Goal: Use online tool/utility: Utilize a website feature to perform a specific function

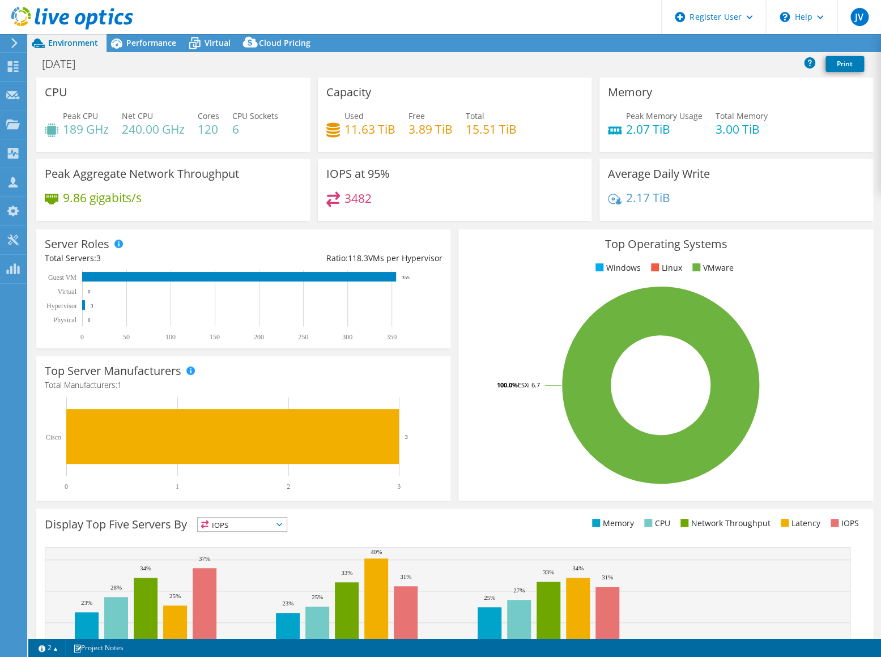
select select "USD"
click at [129, 43] on span "Performance" at bounding box center [151, 42] width 50 height 11
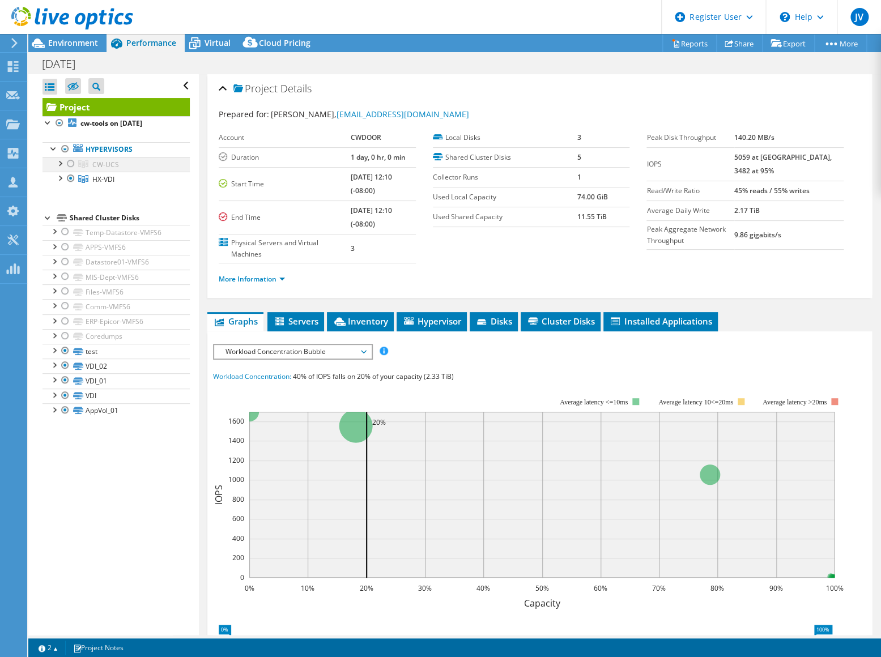
click at [66, 163] on div at bounding box center [70, 164] width 11 height 14
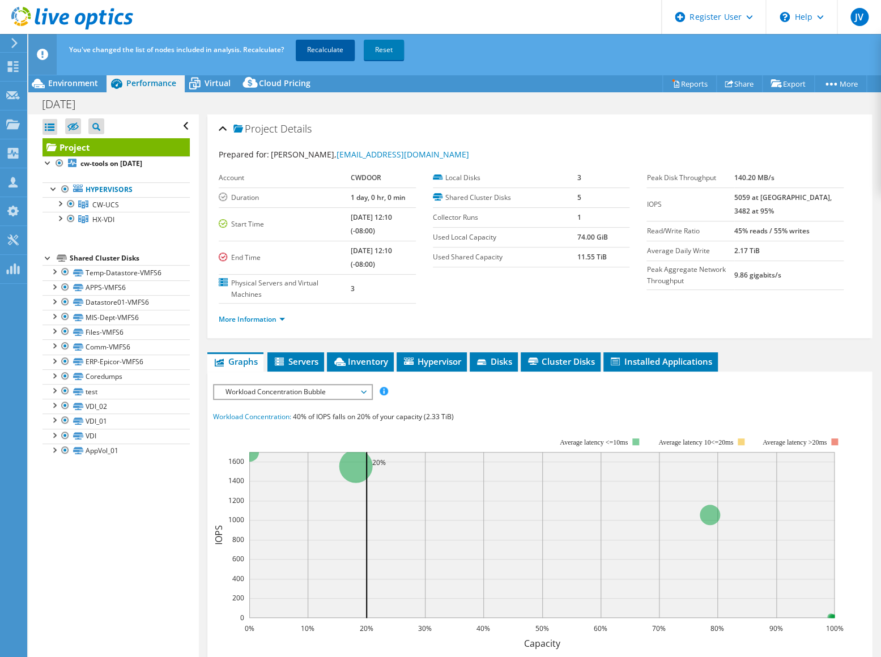
click at [321, 53] on link "Recalculate" at bounding box center [325, 50] width 59 height 20
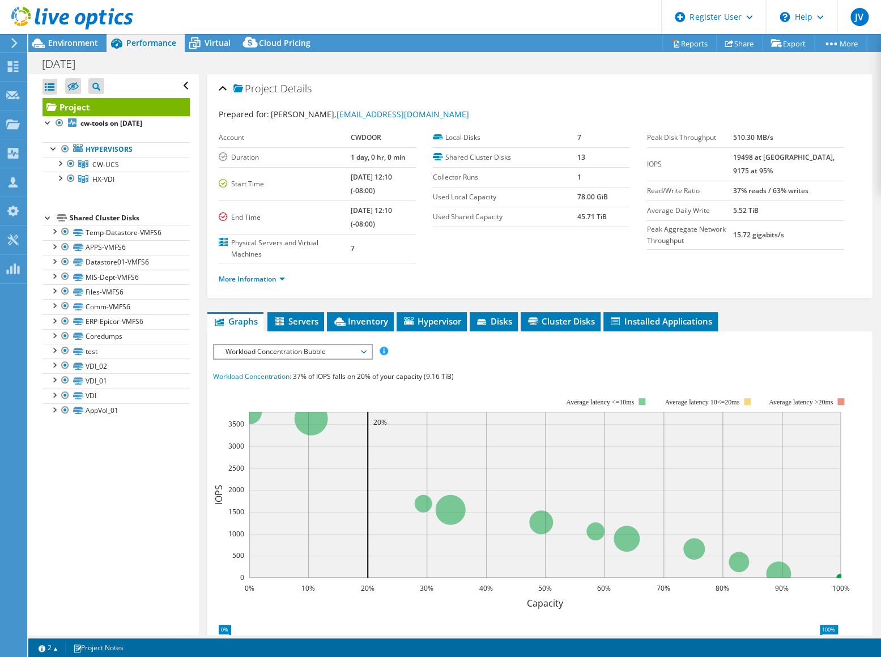
click at [322, 354] on span "Workload Concentration Bubble" at bounding box center [293, 352] width 146 height 14
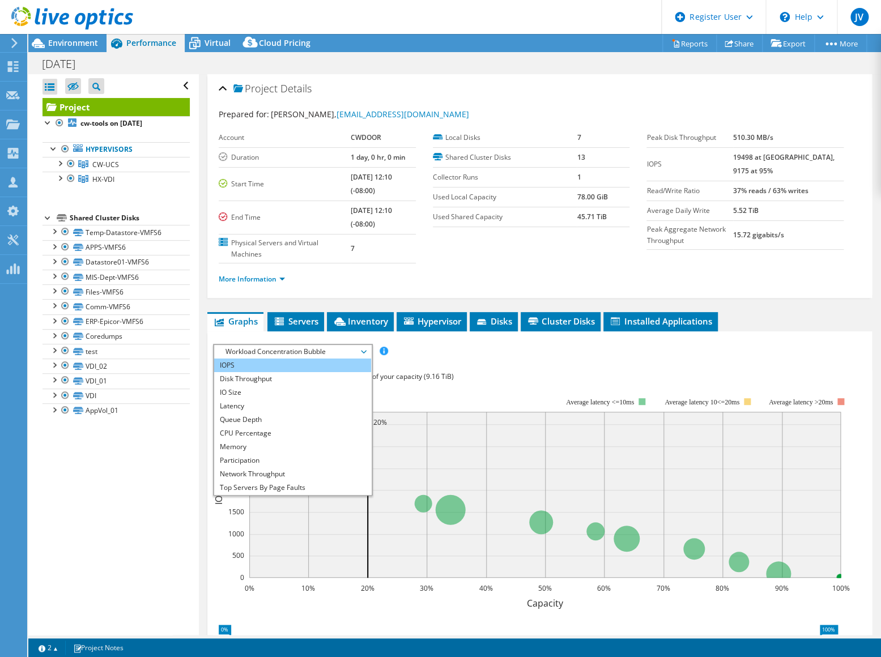
click at [262, 365] on li "IOPS" at bounding box center [292, 366] width 157 height 14
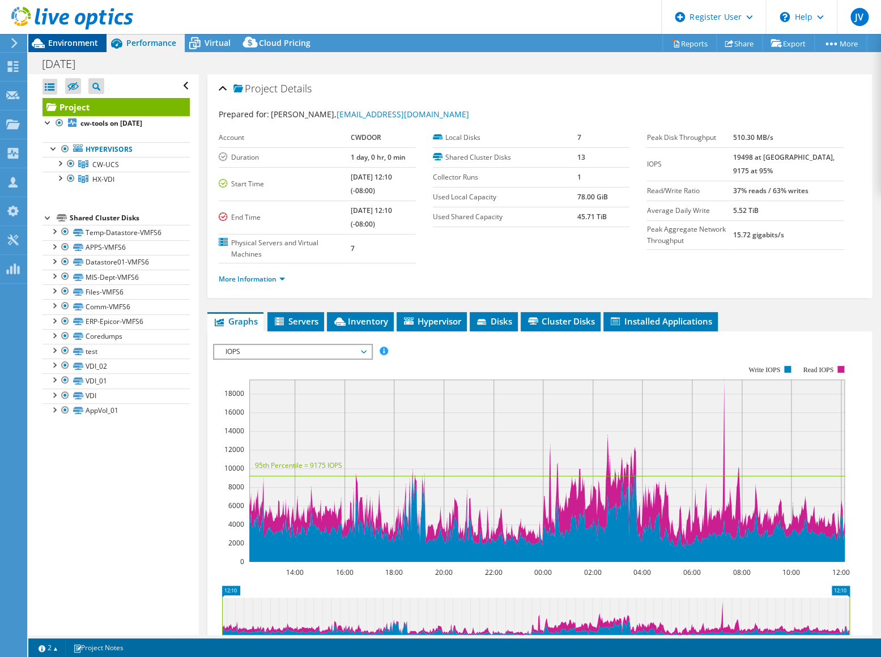
click at [74, 50] on div "Environment" at bounding box center [67, 43] width 78 height 18
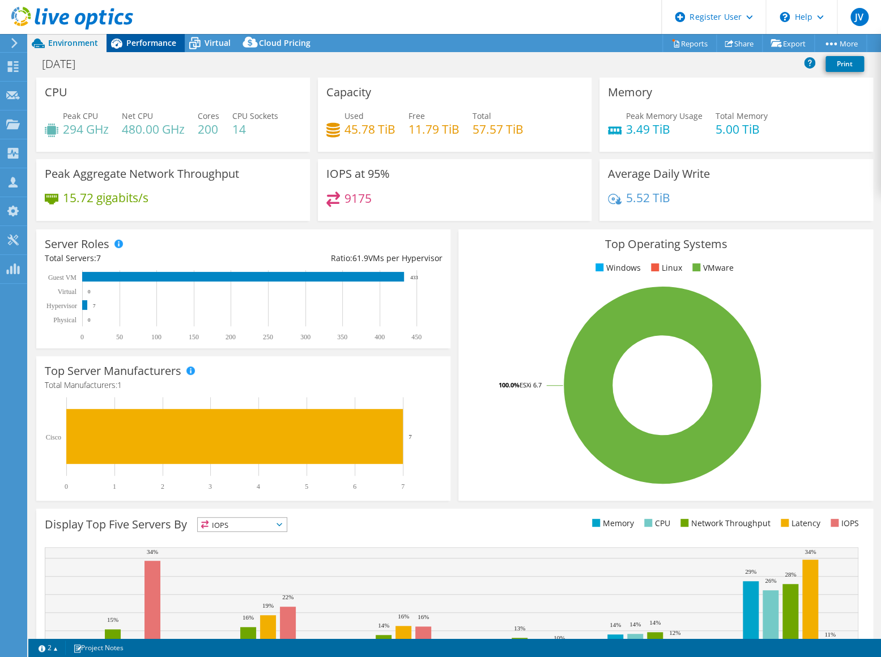
click at [135, 40] on span "Performance" at bounding box center [151, 42] width 50 height 11
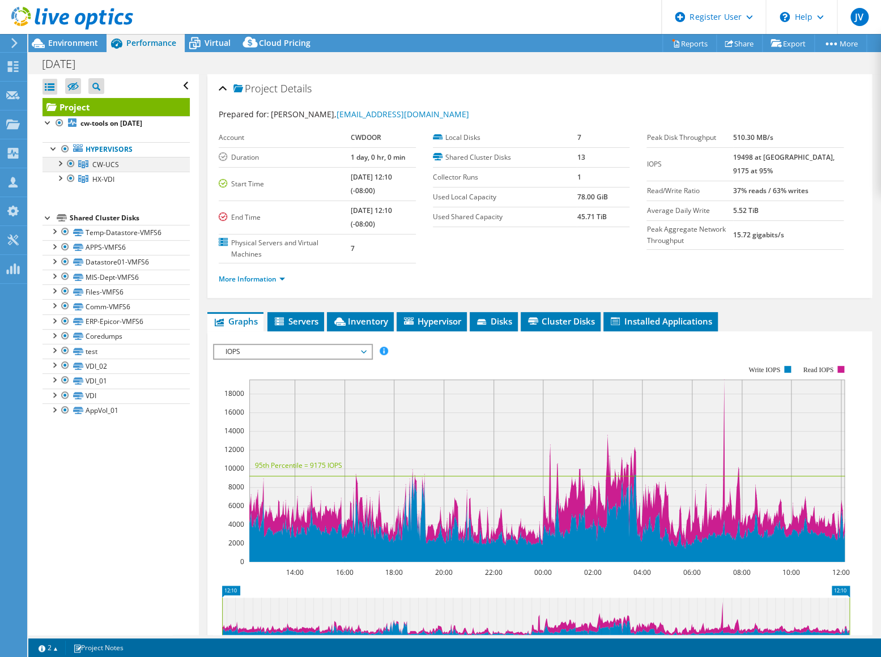
click at [71, 164] on div at bounding box center [70, 164] width 11 height 14
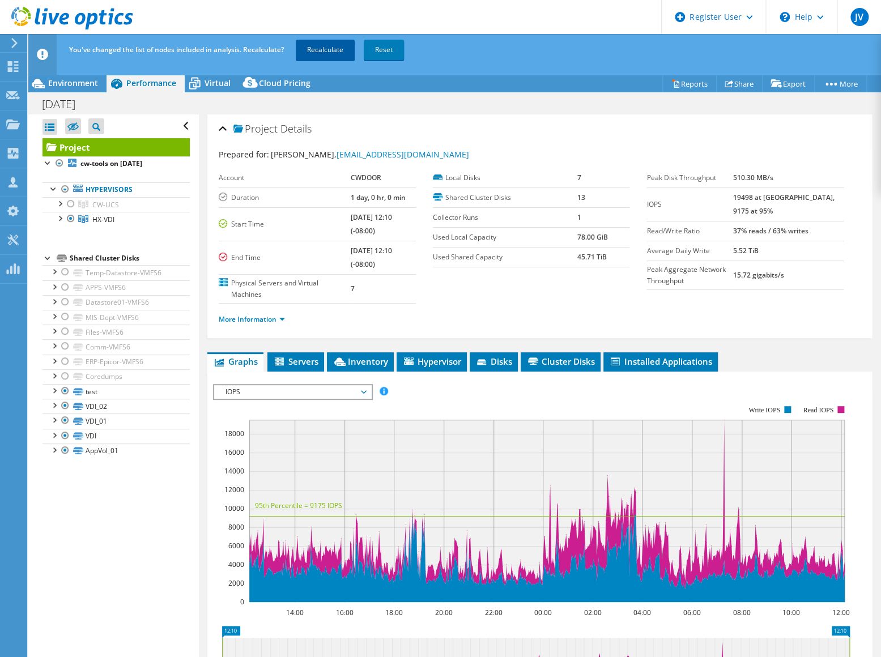
click at [323, 54] on link "Recalculate" at bounding box center [325, 50] width 59 height 20
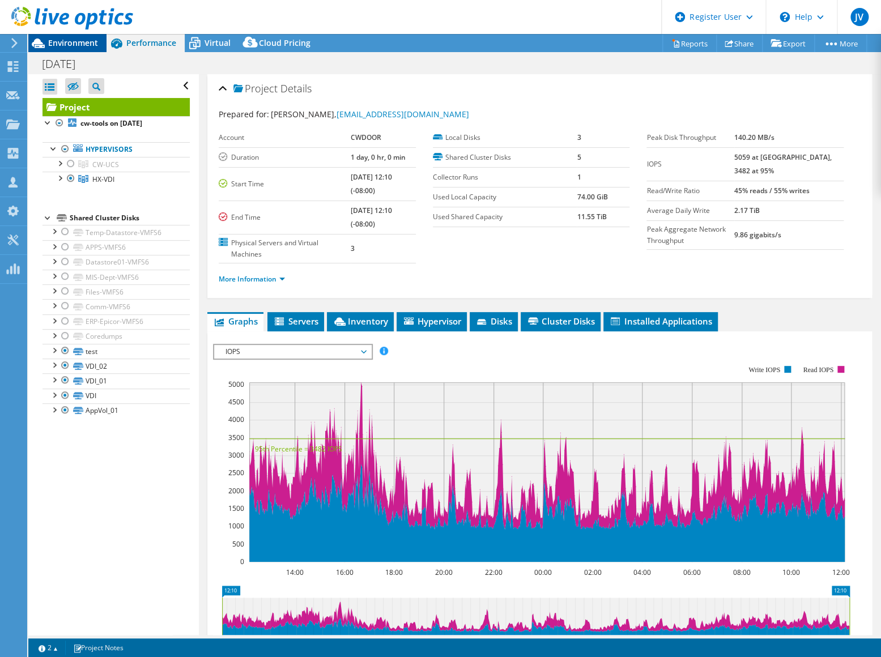
click at [78, 40] on span "Environment" at bounding box center [73, 42] width 50 height 11
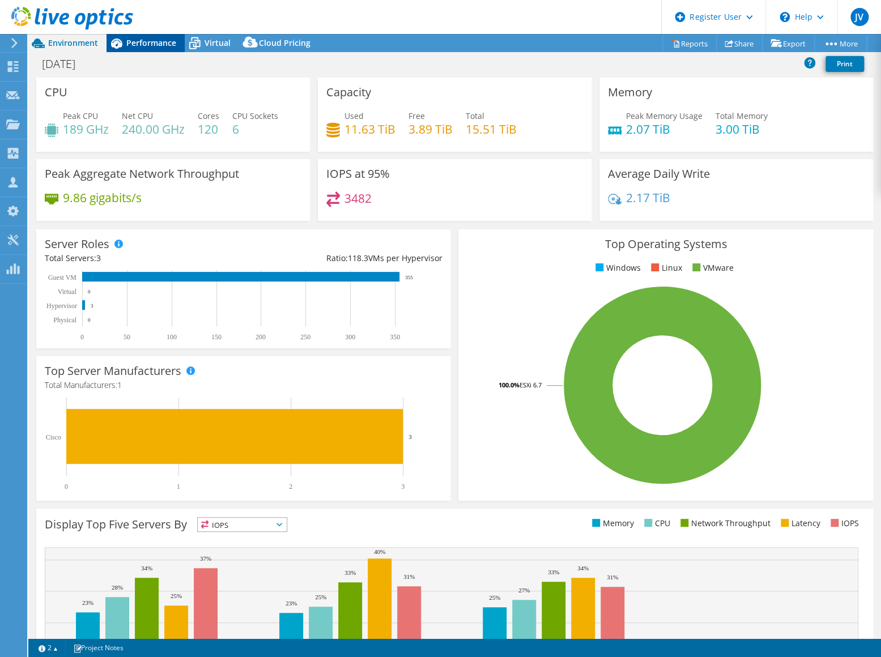
click at [147, 45] on span "Performance" at bounding box center [151, 42] width 50 height 11
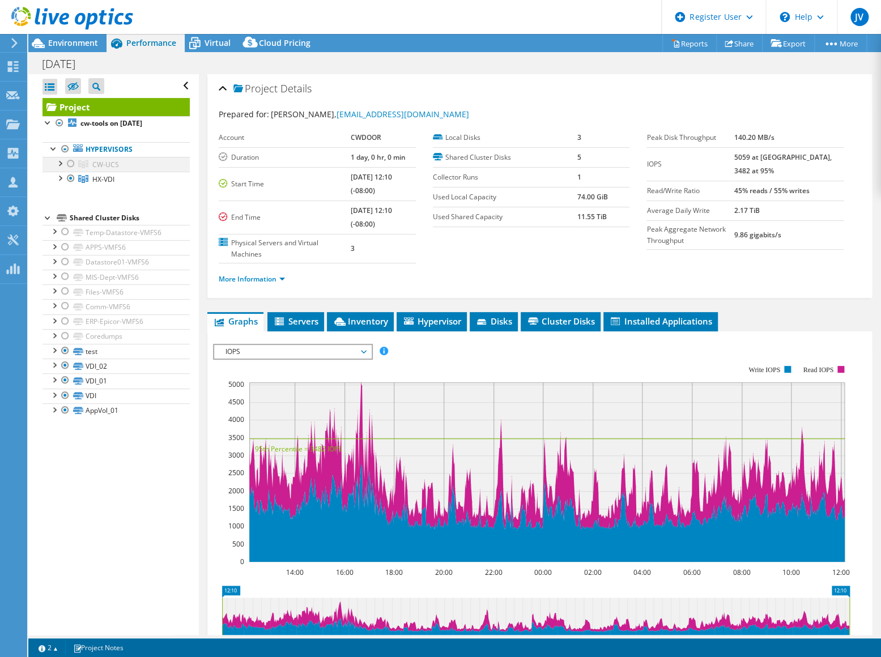
click at [69, 162] on div at bounding box center [70, 164] width 11 height 14
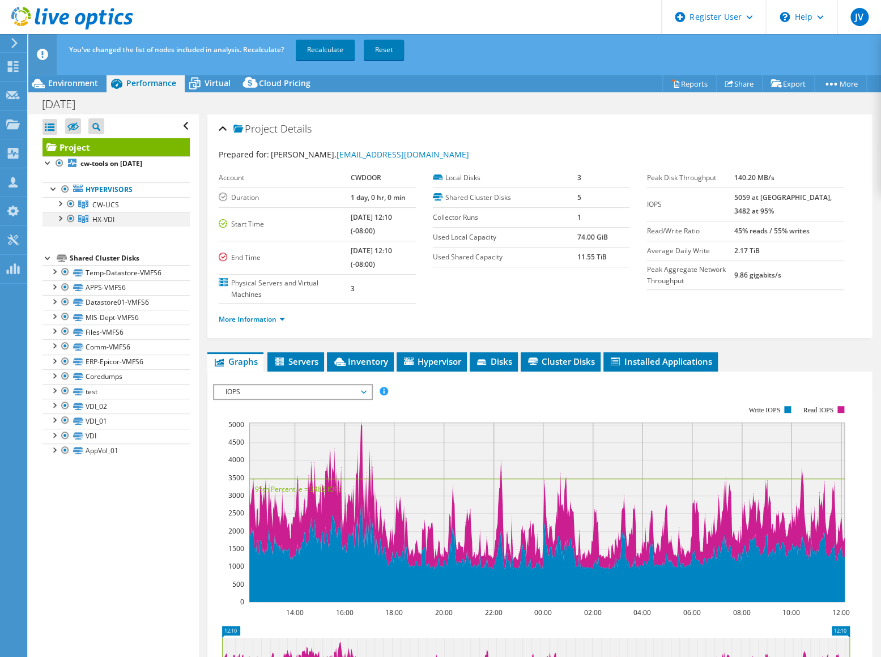
click at [72, 218] on div at bounding box center [70, 219] width 11 height 14
click at [321, 53] on link "Recalculate" at bounding box center [325, 50] width 59 height 20
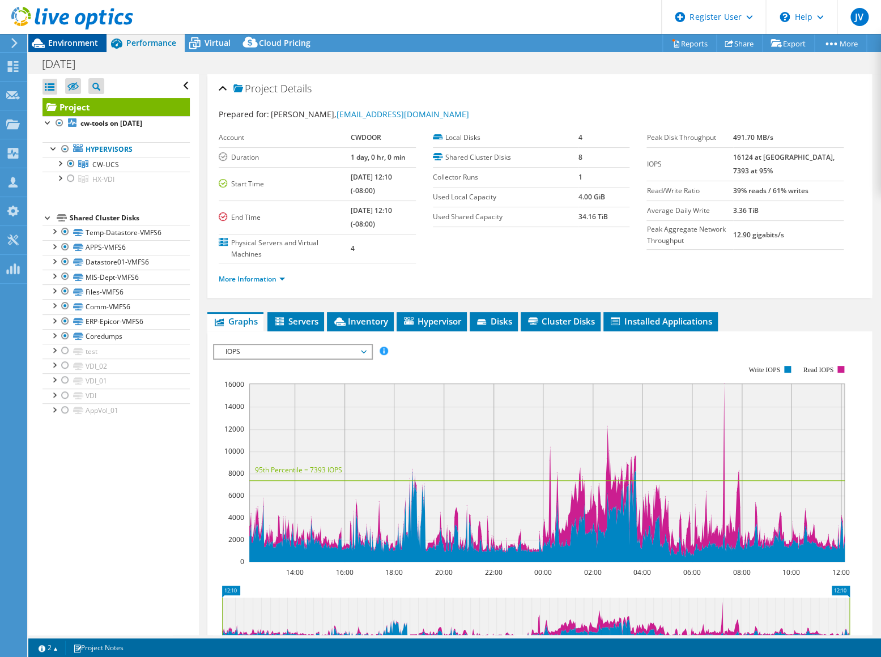
click at [74, 49] on div "Environment" at bounding box center [67, 43] width 78 height 18
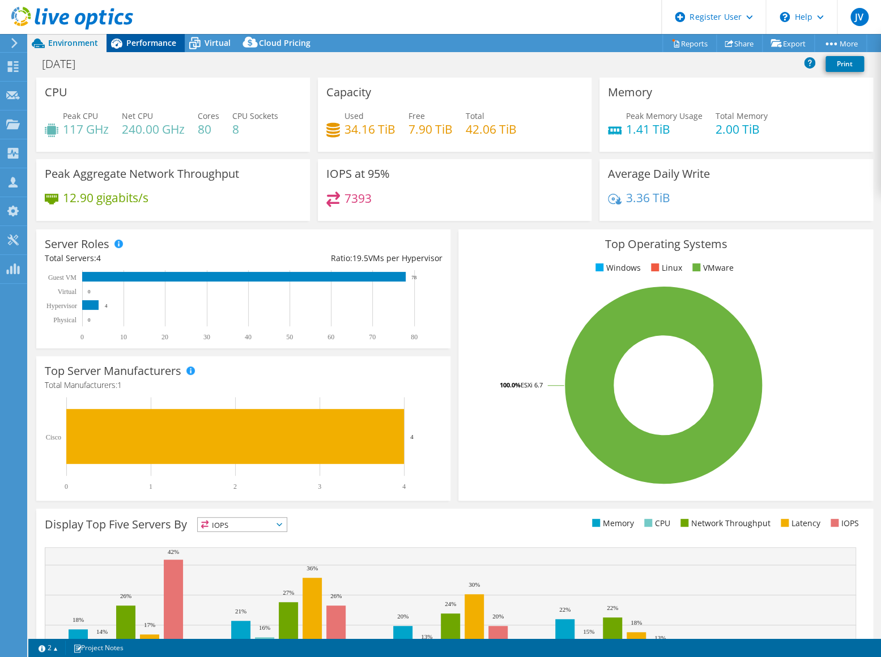
click at [143, 42] on span "Performance" at bounding box center [151, 42] width 50 height 11
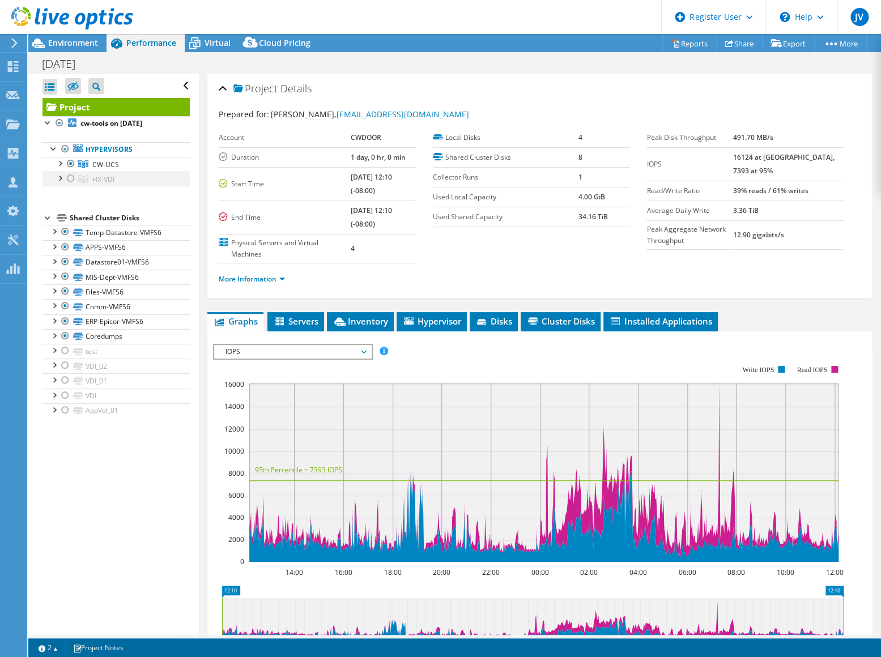
click at [72, 179] on div at bounding box center [70, 179] width 11 height 14
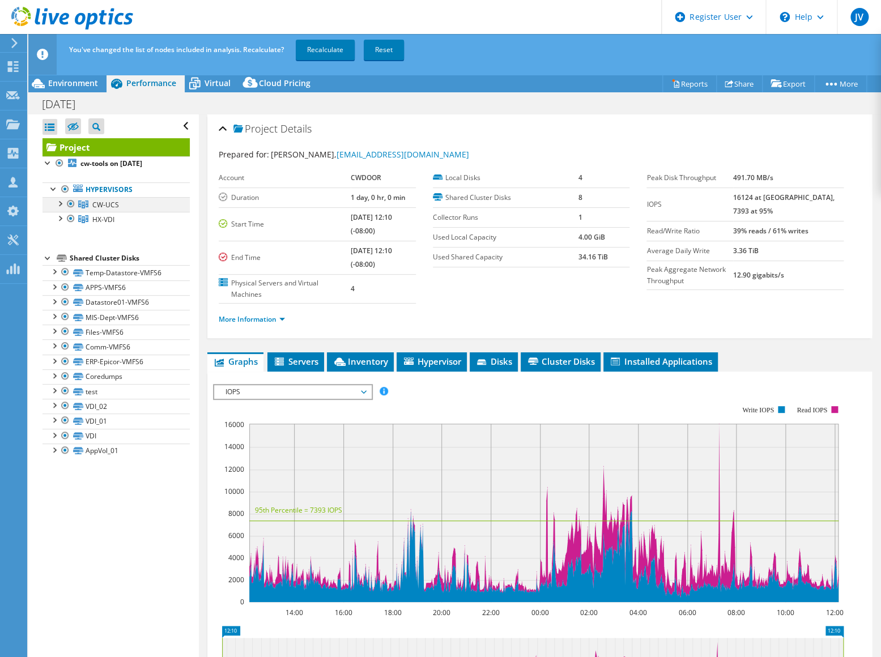
click at [69, 203] on div at bounding box center [70, 204] width 11 height 14
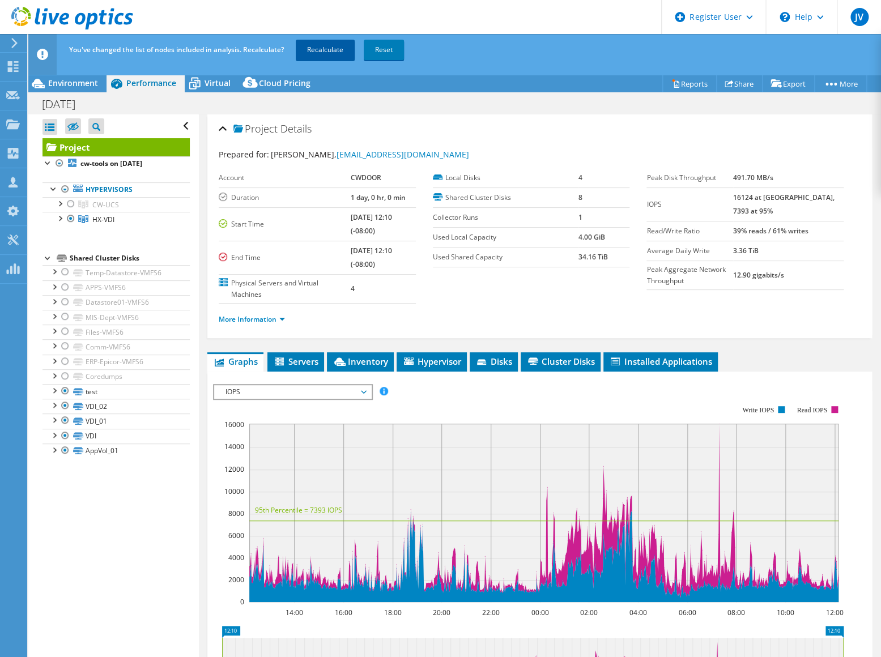
click at [332, 43] on link "Recalculate" at bounding box center [325, 50] width 59 height 20
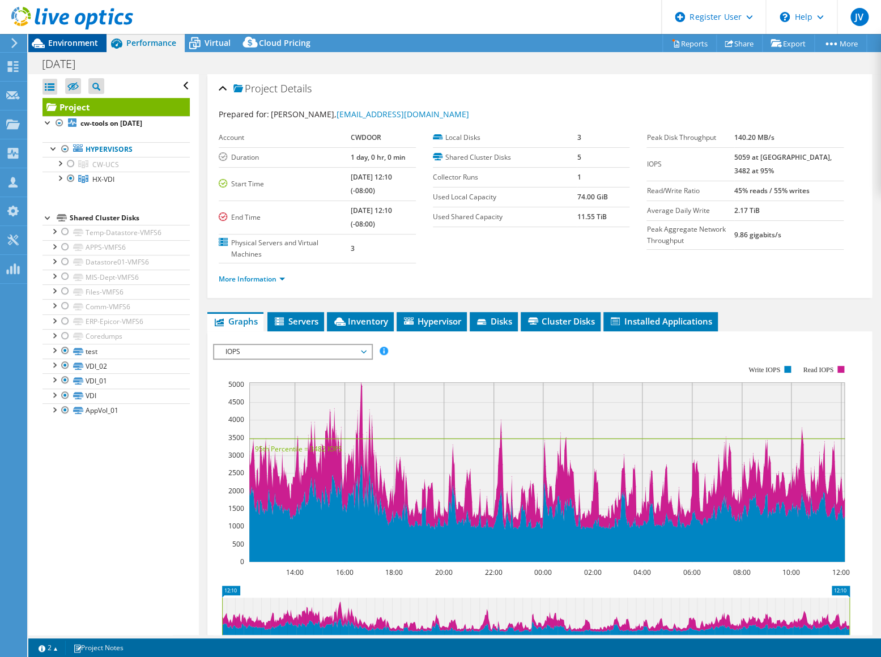
click at [75, 38] on span "Environment" at bounding box center [73, 42] width 50 height 11
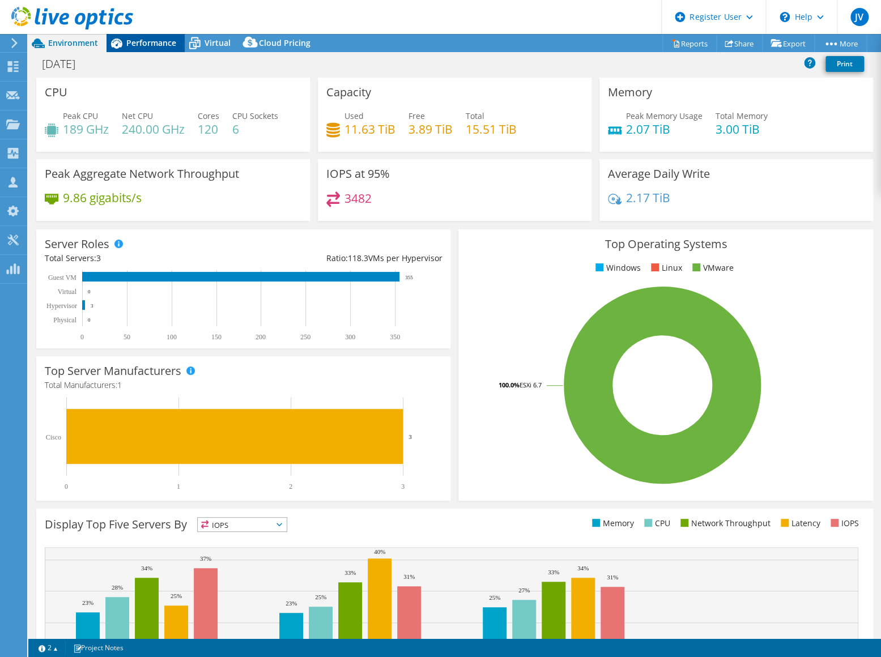
click at [140, 43] on span "Performance" at bounding box center [151, 42] width 50 height 11
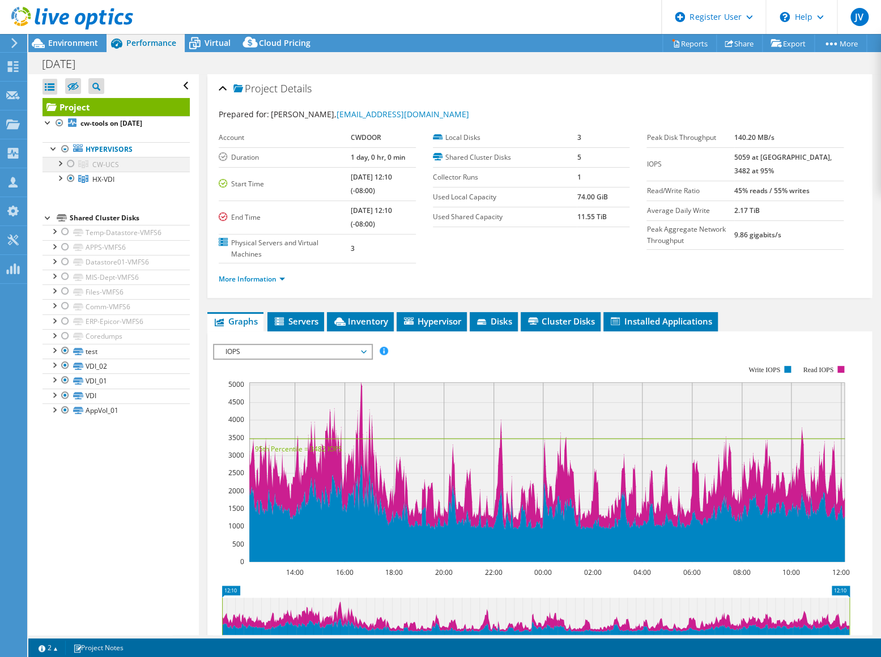
click at [67, 164] on div at bounding box center [70, 164] width 11 height 14
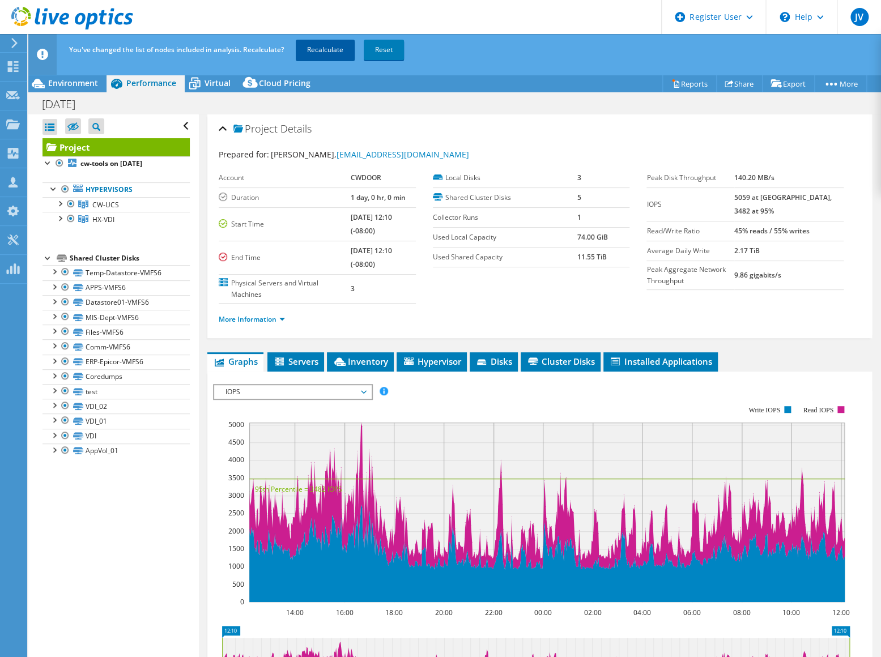
click at [302, 55] on link "Recalculate" at bounding box center [325, 50] width 59 height 20
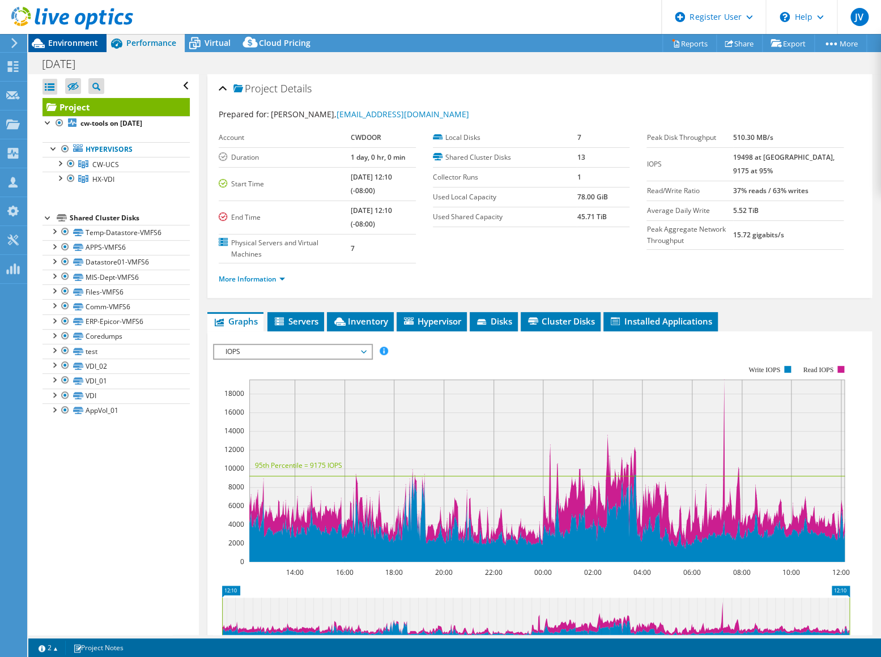
click at [63, 46] on span "Environment" at bounding box center [73, 42] width 50 height 11
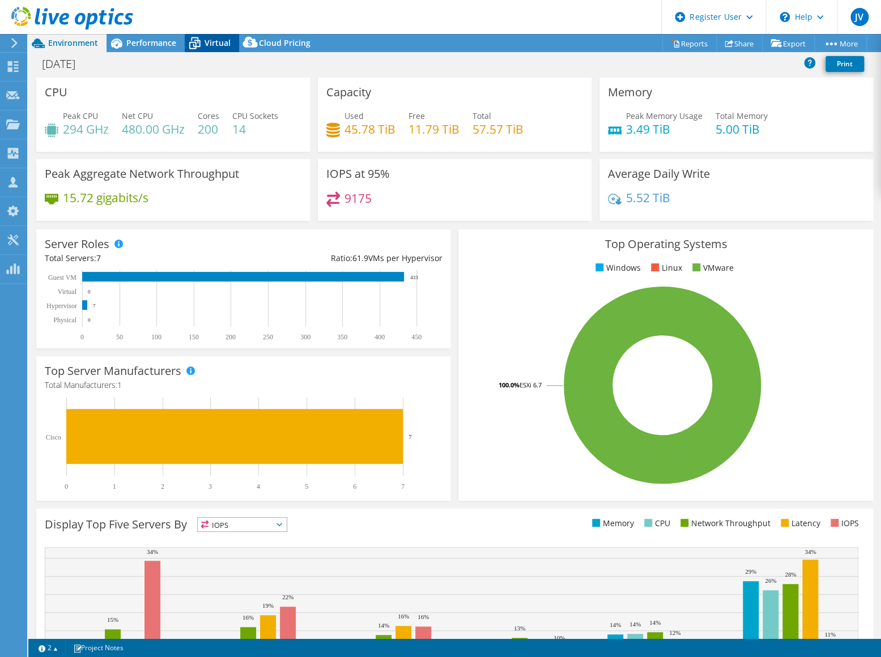
click at [198, 40] on icon at bounding box center [194, 44] width 11 height 9
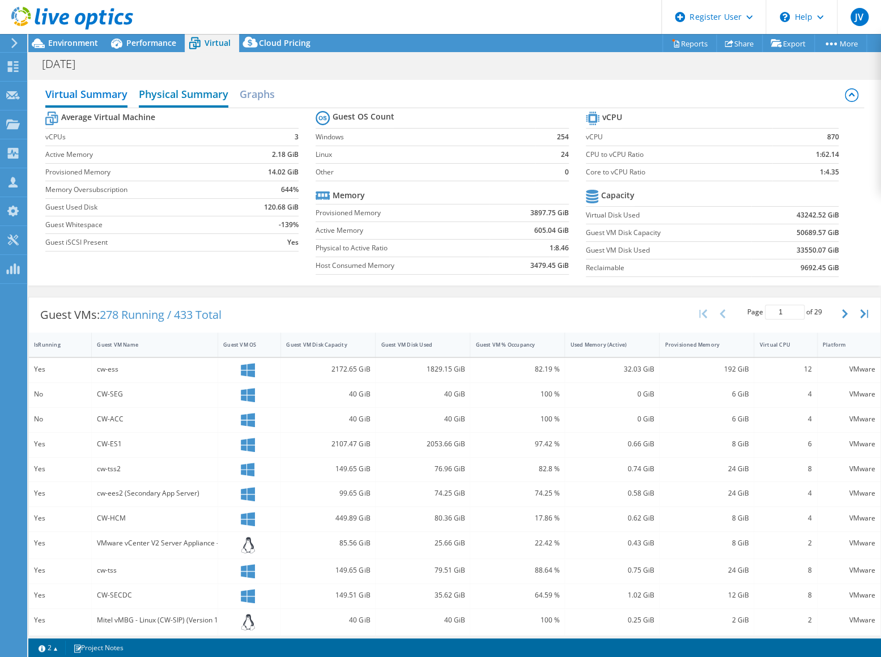
click at [177, 99] on h2 "Physical Summary" at bounding box center [183, 95] width 89 height 25
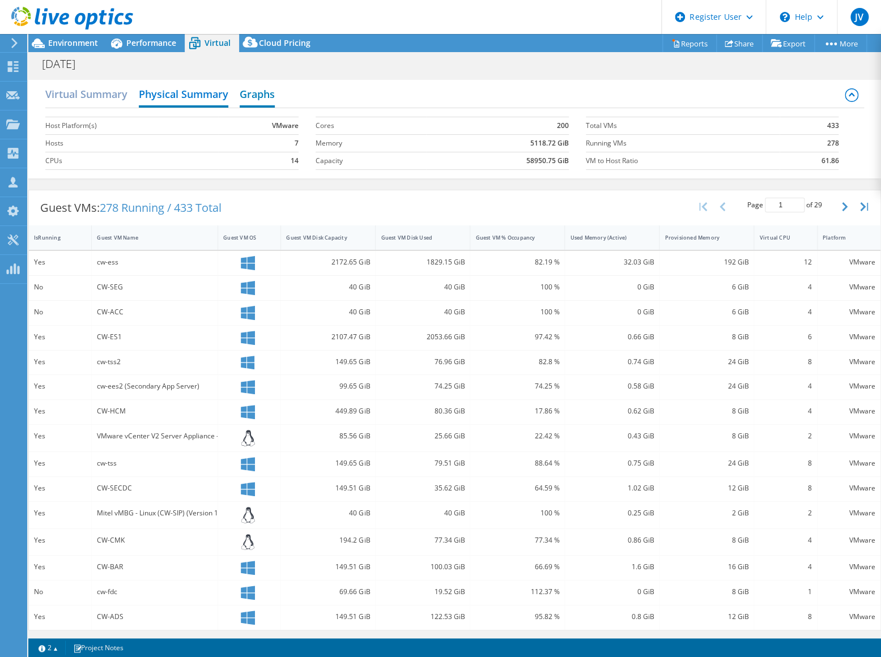
click at [261, 93] on h2 "Graphs" at bounding box center [257, 95] width 35 height 25
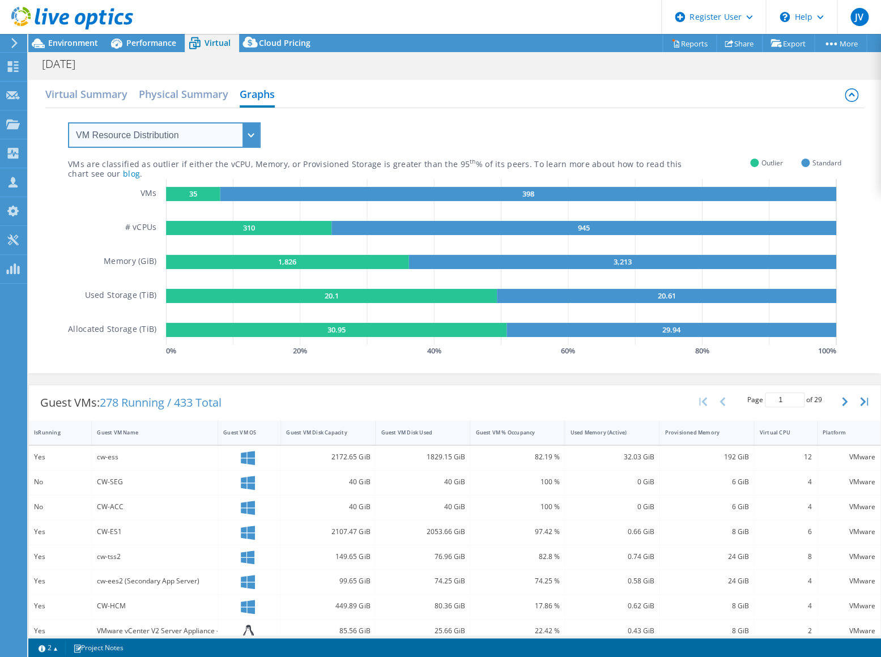
click at [185, 128] on select "VM Resource Distribution Provisioning Contrast Over Provisioning" at bounding box center [164, 134] width 193 height 25
select select "Provisioning Contrast"
click at [68, 122] on select "VM Resource Distribution Provisioning Contrast Over Provisioning" at bounding box center [164, 134] width 193 height 25
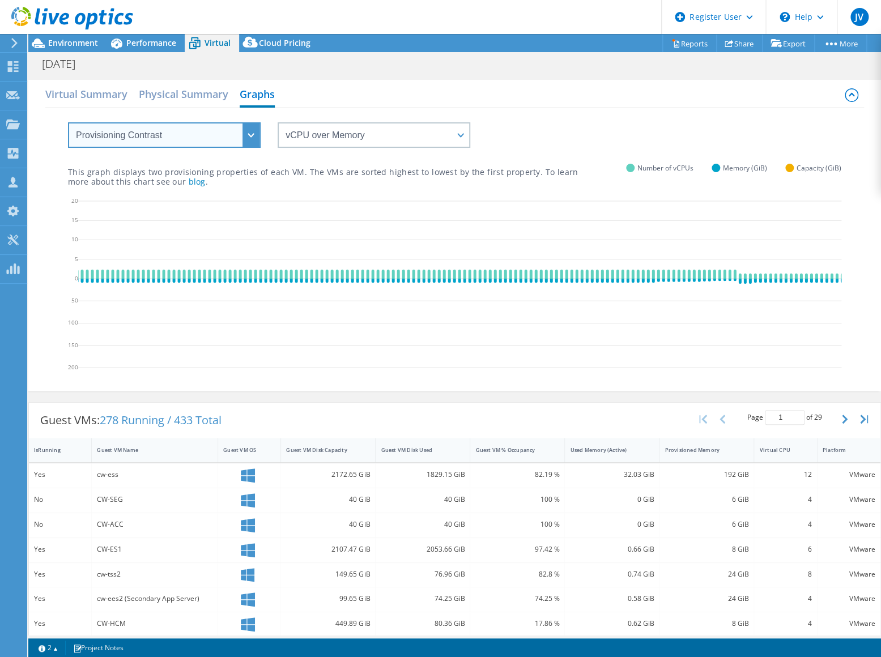
scroll to position [0, 1469]
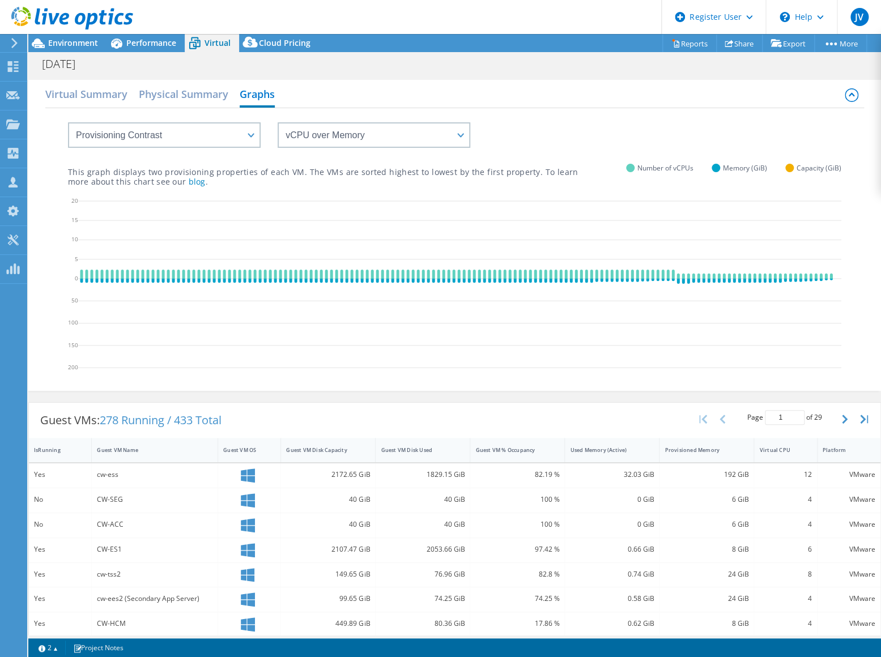
drag, startPoint x: 726, startPoint y: 276, endPoint x: 740, endPoint y: 365, distance: 90.6
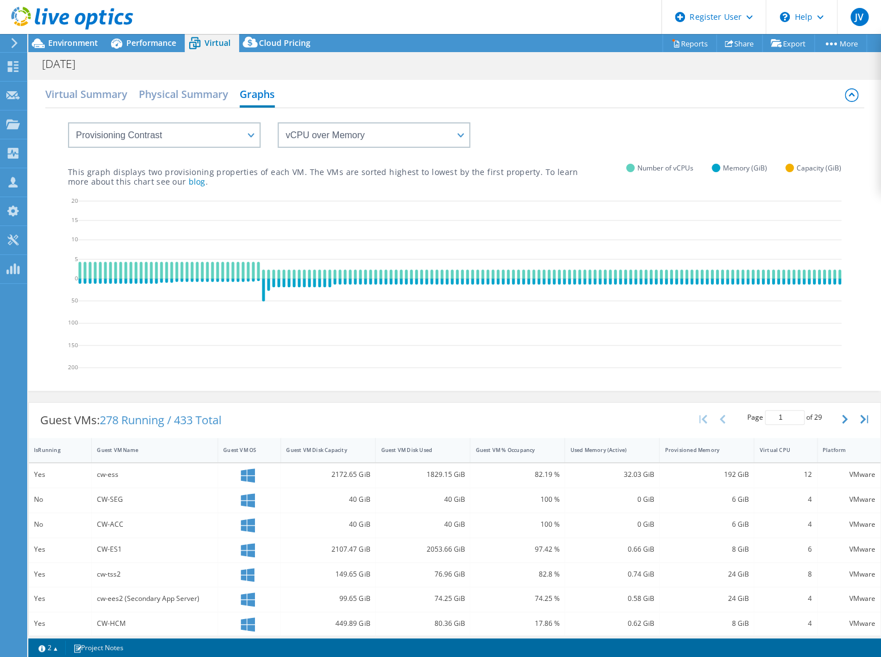
scroll to position [0, 0]
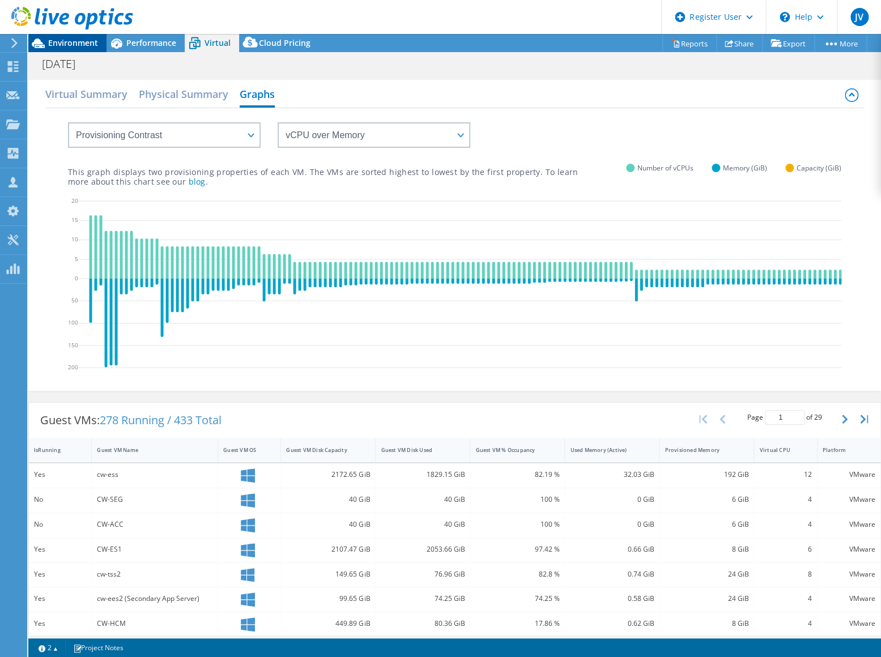
click at [71, 39] on span "Environment" at bounding box center [73, 42] width 50 height 11
